Goal: Transaction & Acquisition: Obtain resource

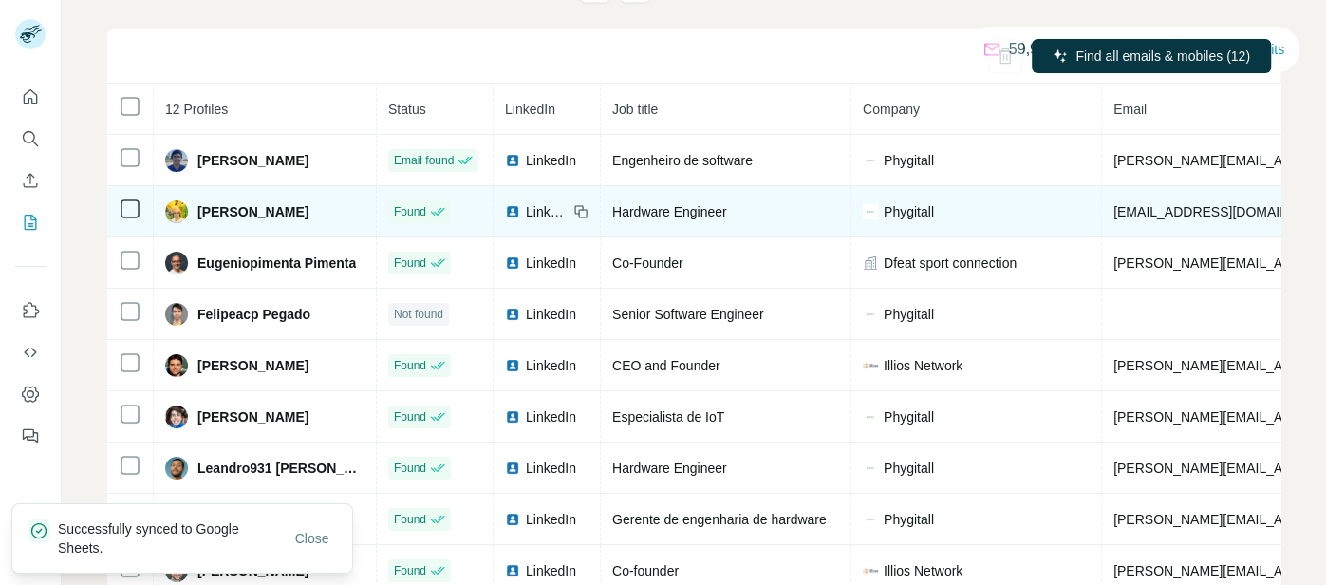
click at [709, 216] on div "Hardware Engineer" at bounding box center [725, 211] width 227 height 19
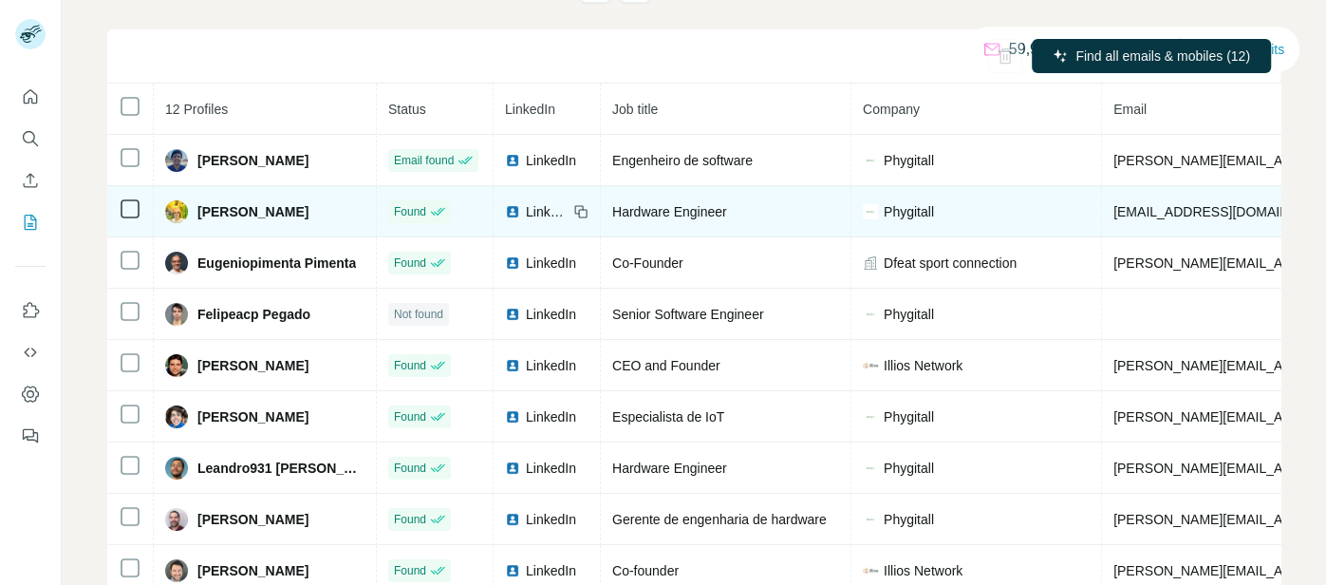
click at [306, 221] on div "[PERSON_NAME]" at bounding box center [264, 211] width 199 height 23
click at [727, 205] on div "Hardware Engineer" at bounding box center [725, 211] width 227 height 19
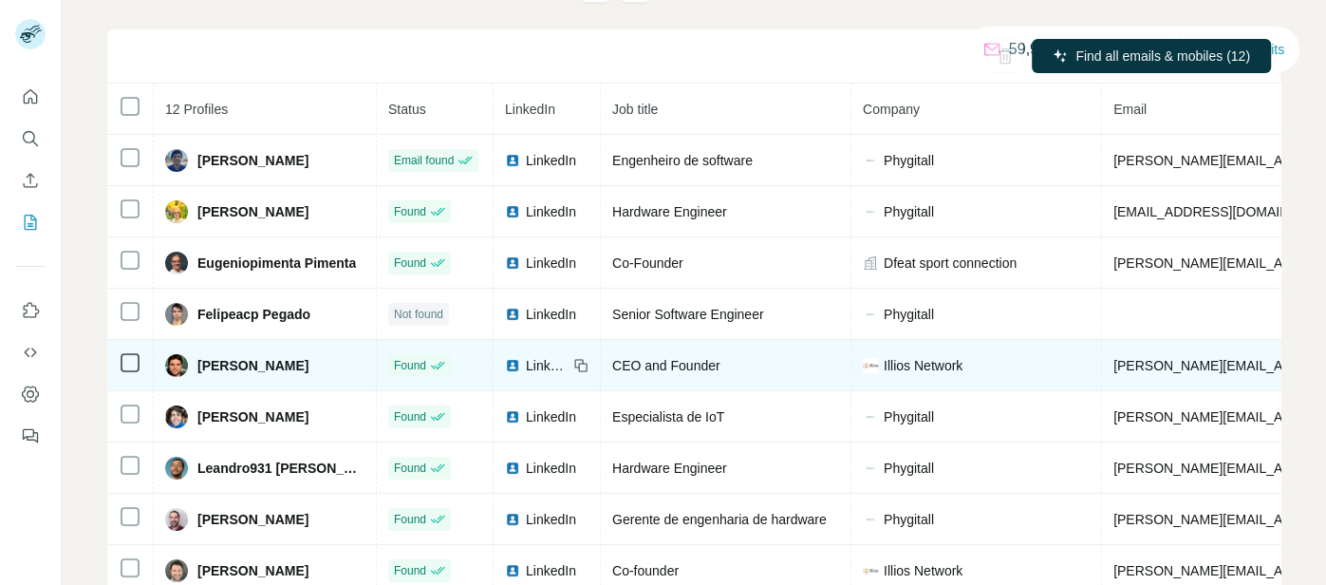
click at [683, 378] on td "CEO and Founder" at bounding box center [726, 365] width 251 height 51
click at [661, 363] on span "CEO and Founder" at bounding box center [666, 365] width 108 height 15
click at [252, 363] on span "[PERSON_NAME]" at bounding box center [252, 365] width 111 height 19
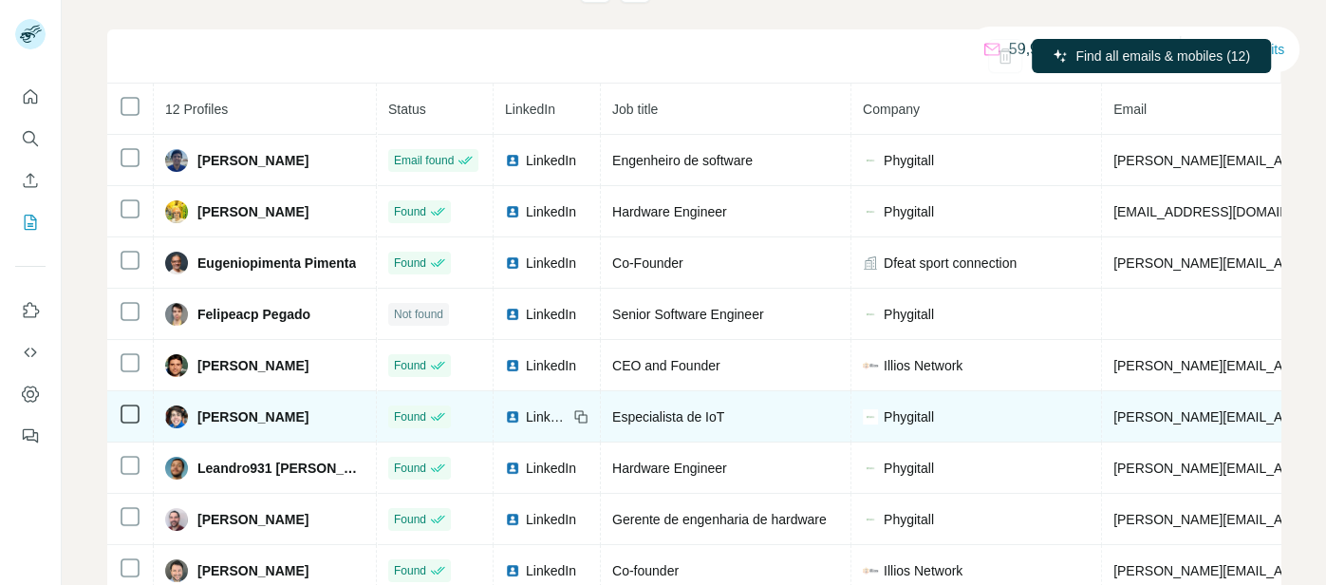
click at [253, 417] on span "[PERSON_NAME]" at bounding box center [252, 416] width 111 height 19
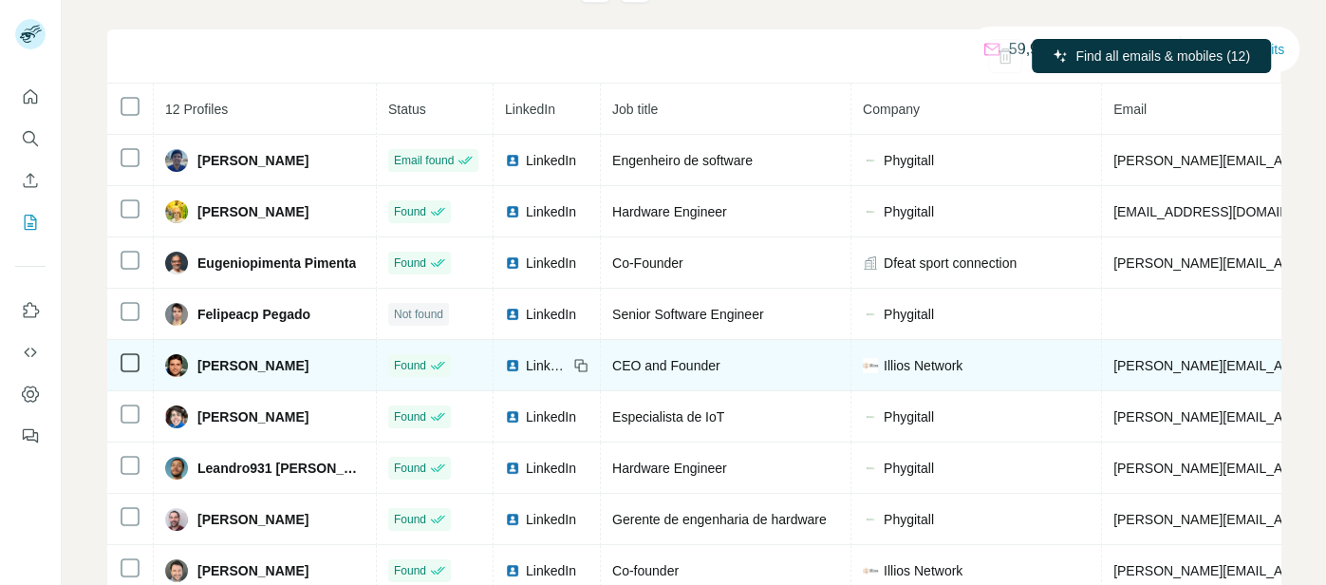
scroll to position [65, 0]
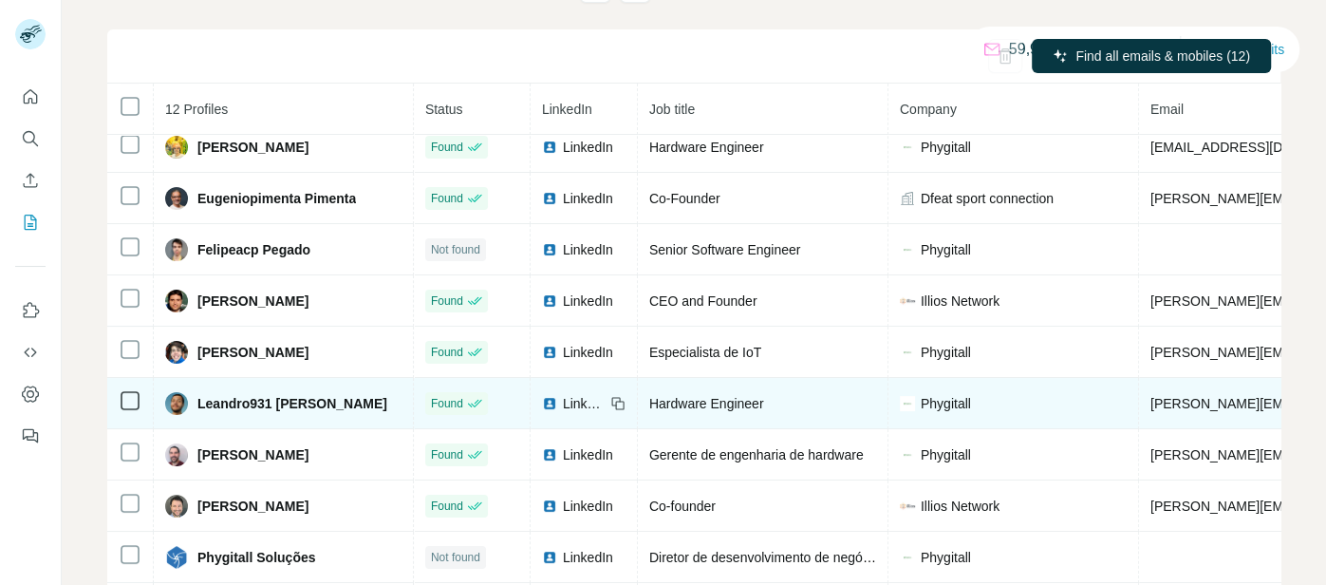
click at [262, 414] on div "Leandro931 [PERSON_NAME]" at bounding box center [276, 403] width 222 height 23
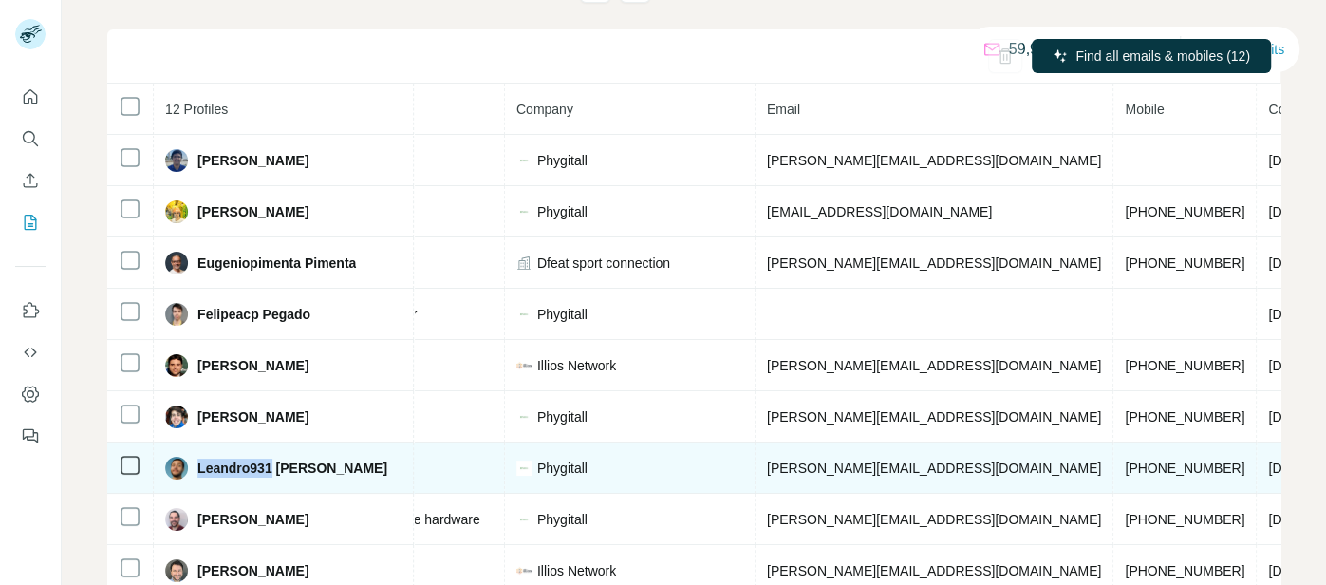
scroll to position [0, 0]
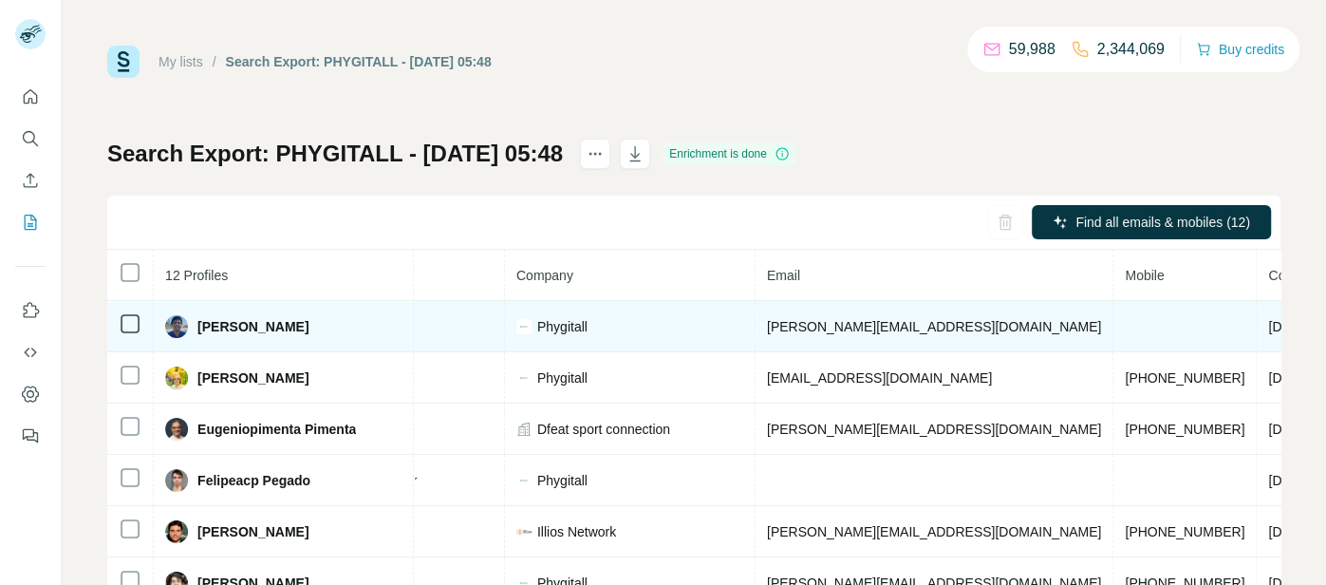
click at [767, 325] on span "[PERSON_NAME][EMAIL_ADDRESS][DOMAIN_NAME]" at bounding box center [934, 326] width 334 height 15
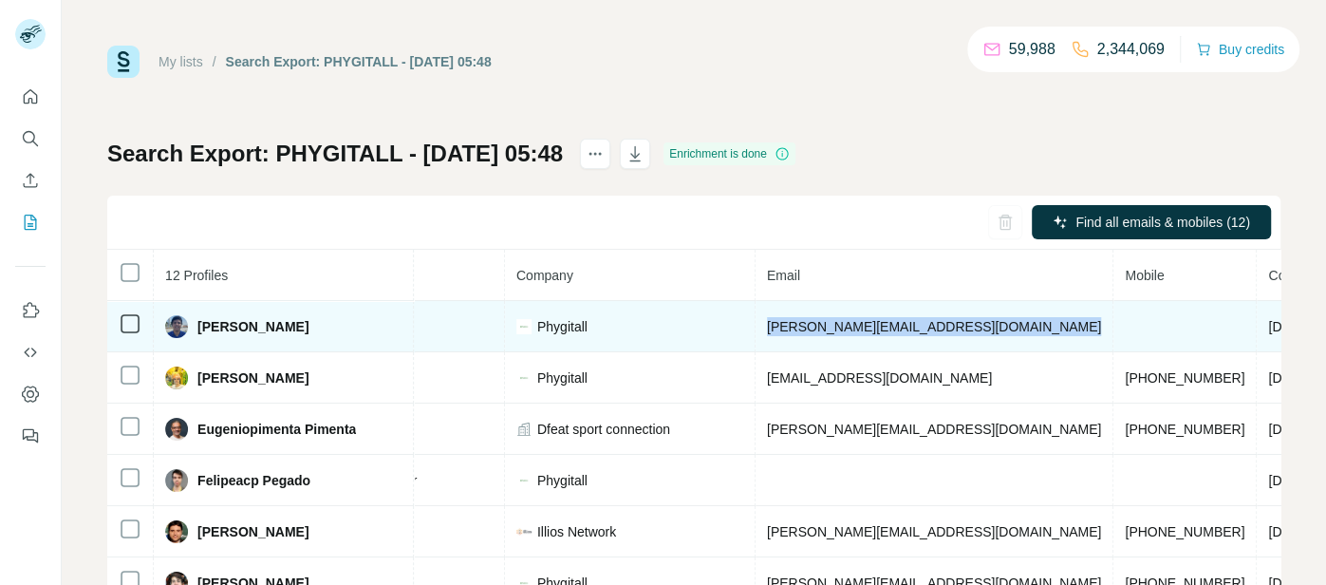
click at [246, 327] on span "[PERSON_NAME]" at bounding box center [252, 326] width 111 height 19
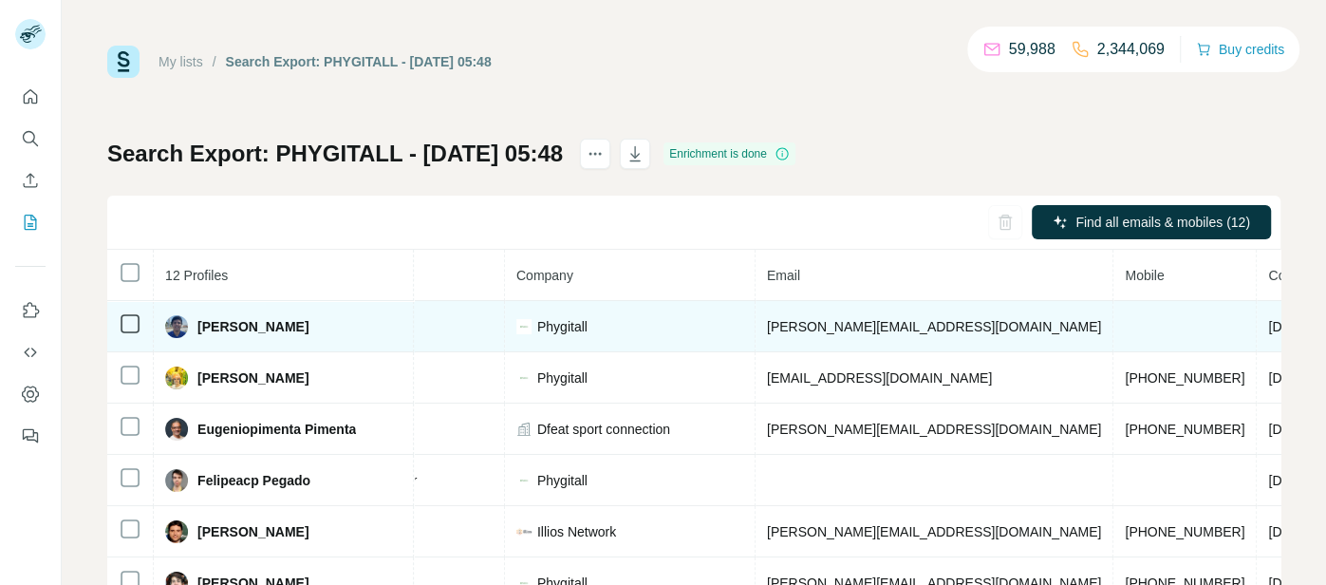
click at [246, 327] on span "[PERSON_NAME]" at bounding box center [252, 326] width 111 height 19
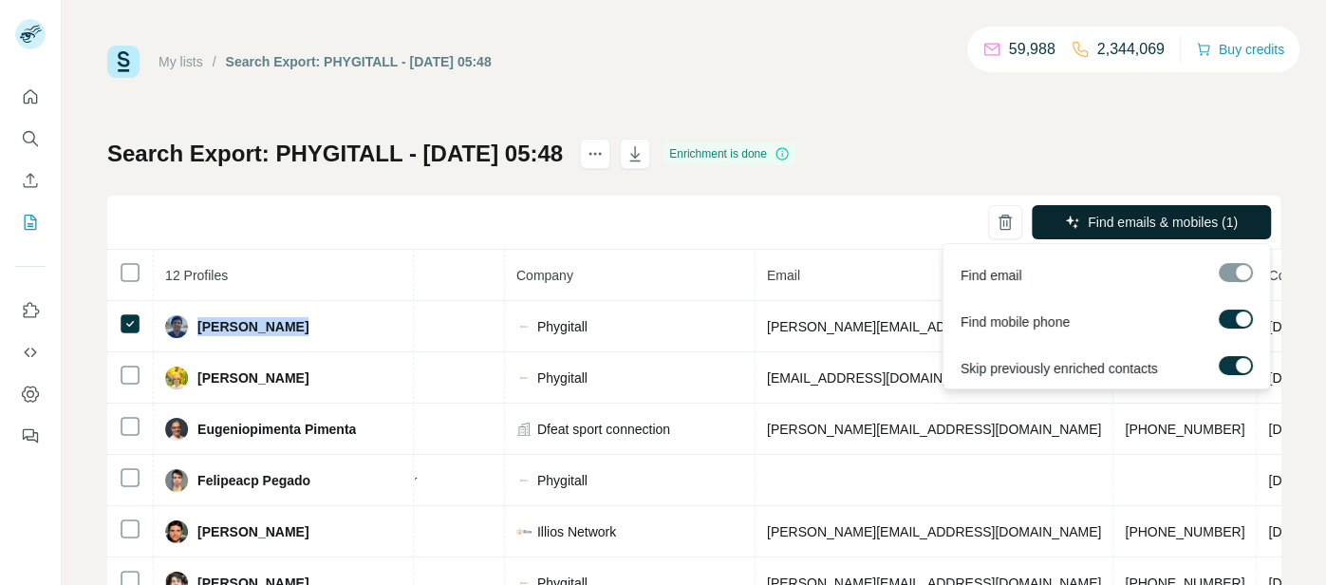
click at [1179, 221] on span "Find emails & mobiles (1)" at bounding box center [1163, 222] width 150 height 19
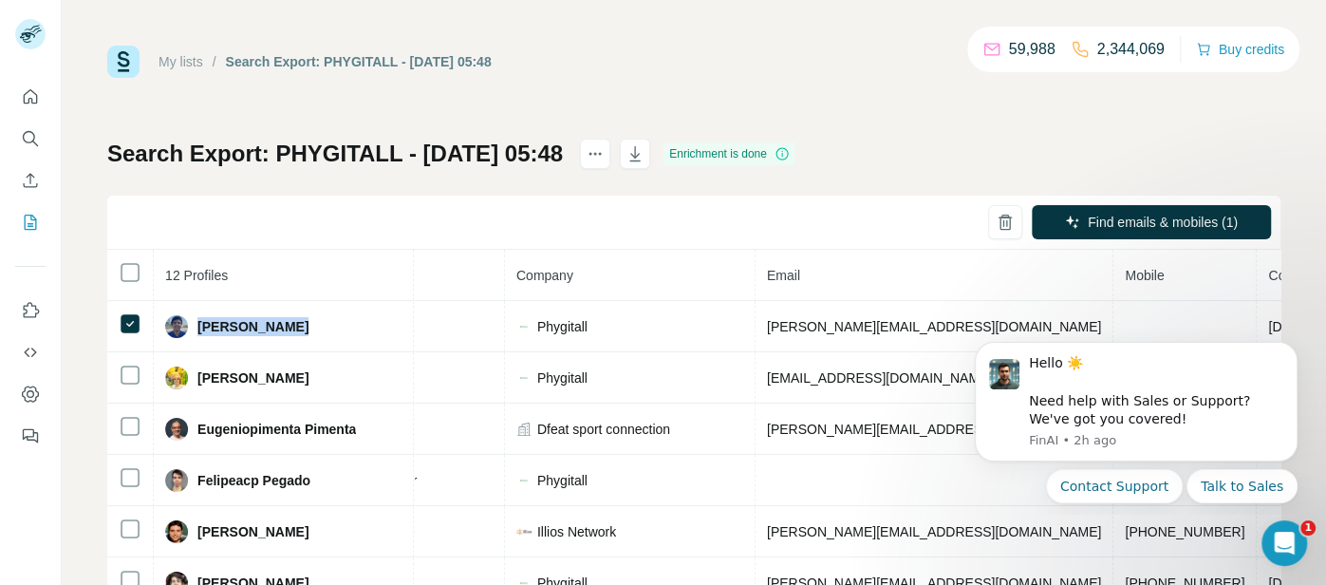
click at [683, 214] on div "Find emails & mobiles (1)" at bounding box center [693, 223] width 1173 height 54
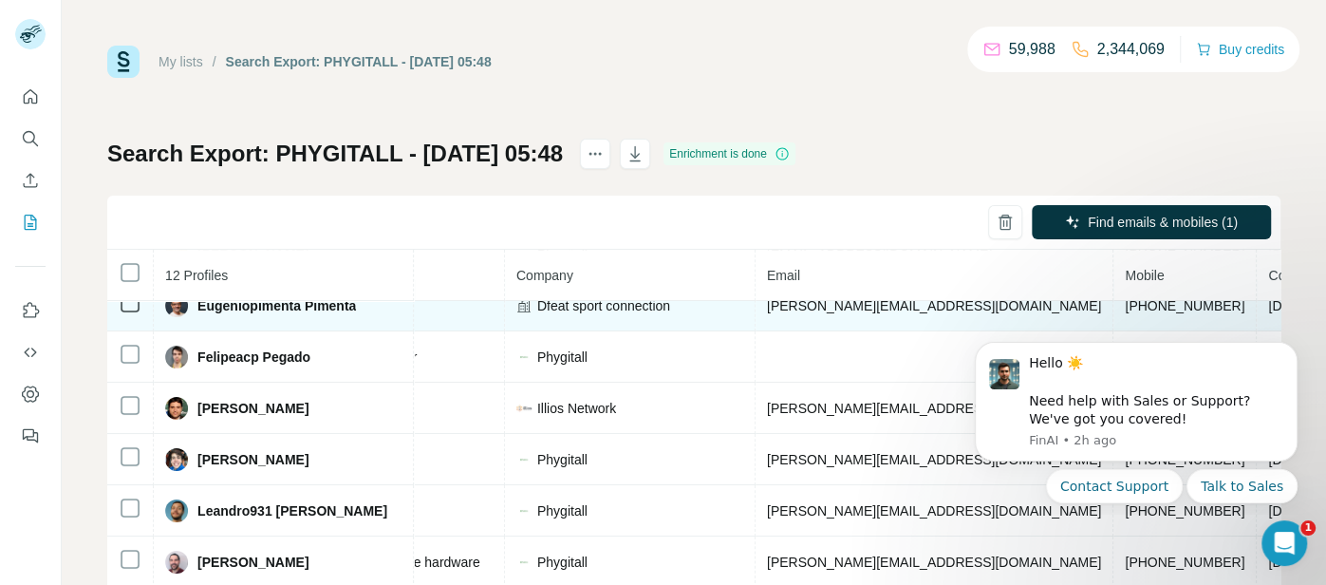
scroll to position [150, 383]
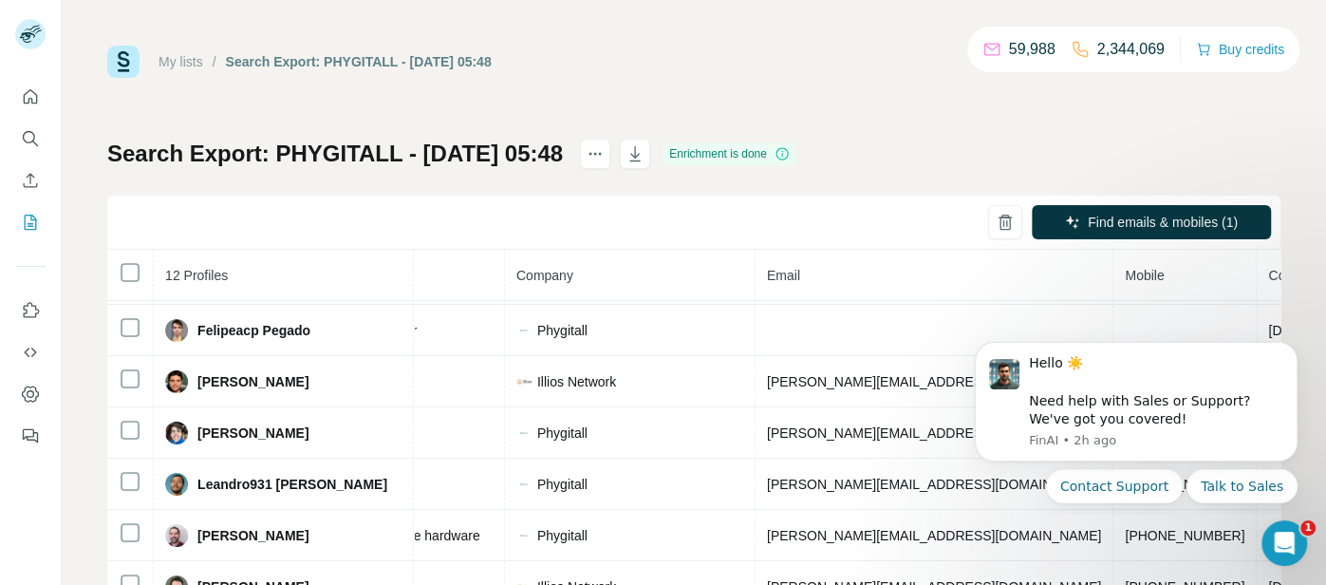
drag, startPoint x: 1307, startPoint y: 359, endPoint x: 1302, endPoint y: 173, distance: 186.1
click at [0, 584] on div at bounding box center [0, 585] width 0 height 0
click at [1294, 351] on icon "Dismiss notification" at bounding box center [1292, 348] width 10 height 10
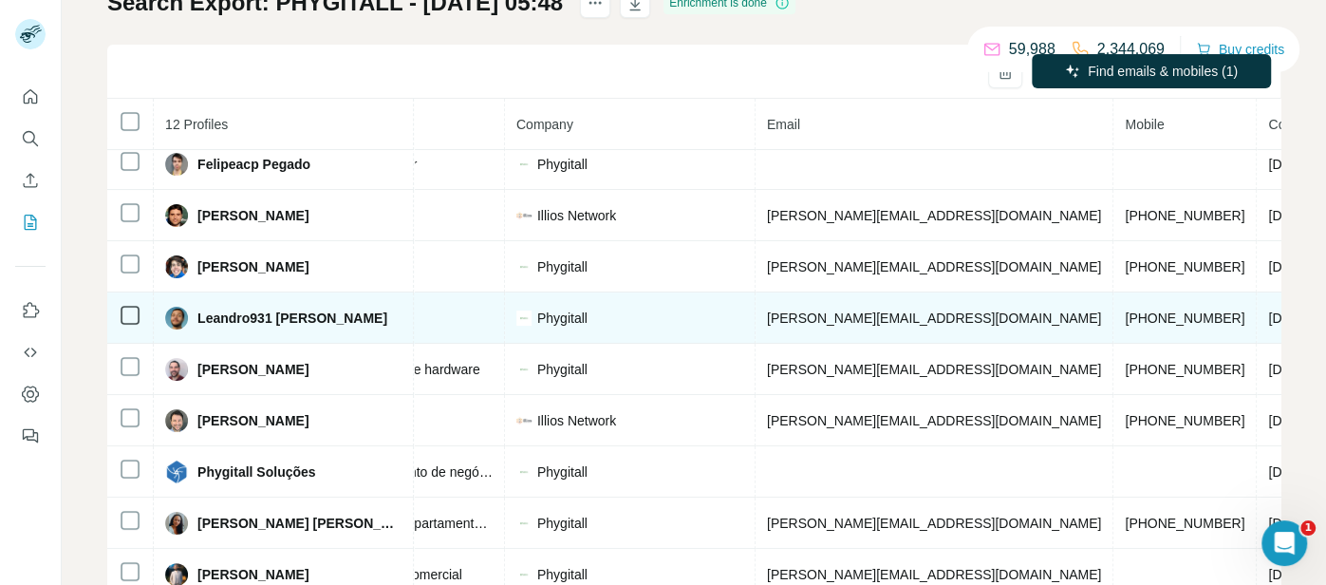
scroll to position [157, 0]
